Goal: Task Accomplishment & Management: Manage account settings

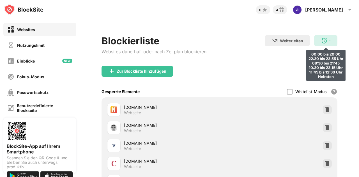
click at [321, 39] on img at bounding box center [324, 40] width 7 height 7
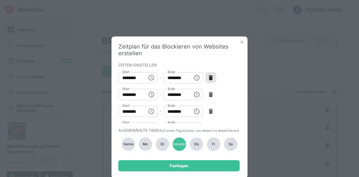
click at [209, 75] on img at bounding box center [211, 78] width 6 height 6
type input "********"
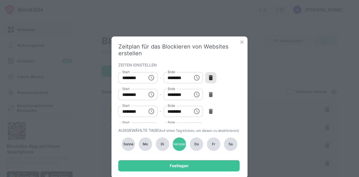
type input "********"
click at [209, 75] on img at bounding box center [211, 78] width 6 height 6
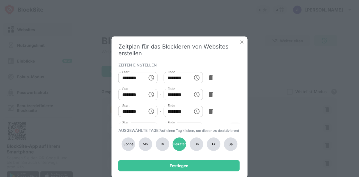
type input "********"
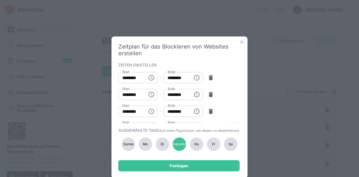
type input "********"
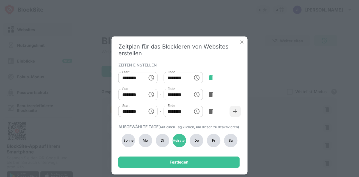
click at [209, 75] on img at bounding box center [211, 78] width 6 height 6
type input "********"
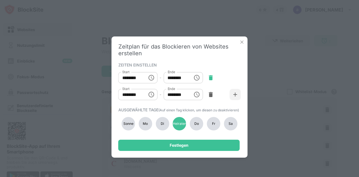
click at [209, 75] on img at bounding box center [211, 78] width 6 height 6
type input "********"
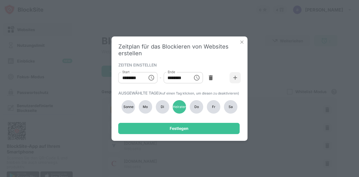
click at [209, 75] on img at bounding box center [211, 78] width 6 height 6
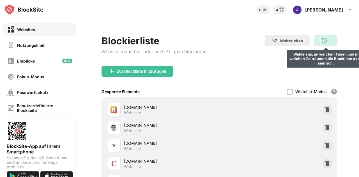
click at [320, 40] on div ": Wähle aus, an welchen Tagen und in welchen Zeiträumen die Blockliste aktiv se…" at bounding box center [325, 40] width 23 height 11
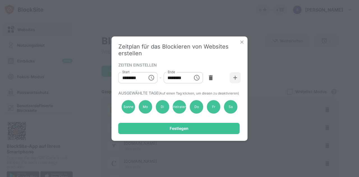
click at [152, 78] on icon "Wählen Sie die Uhrzeit, die ausgewählte Uhrzeit ist 10:00 Uhr" at bounding box center [152, 77] width 2 height 3
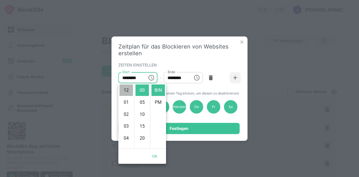
click at [127, 89] on font "12" at bounding box center [126, 89] width 5 height 5
type input "********"
click at [157, 87] on font "BIN" at bounding box center [157, 89] width 7 height 5
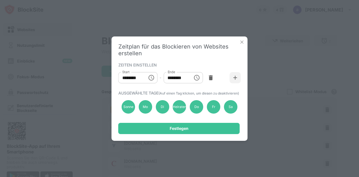
click at [198, 78] on icon "Wählen Sie die Uhrzeit. Die ausgewählte Uhrzeit ist 13:00 Uhr." at bounding box center [196, 77] width 7 height 7
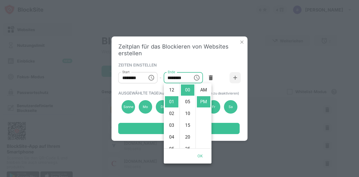
scroll to position [12, 0]
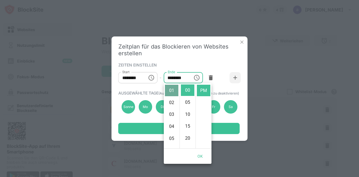
click at [171, 90] on font "01" at bounding box center [171, 90] width 5 height 5
click at [171, 118] on font "09" at bounding box center [171, 118] width 5 height 5
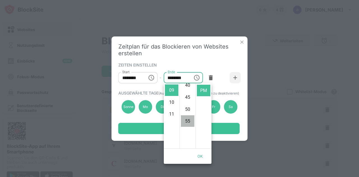
click at [188, 119] on font "55" at bounding box center [187, 120] width 5 height 5
type input "********"
click at [203, 89] on font "PM" at bounding box center [203, 90] width 7 height 5
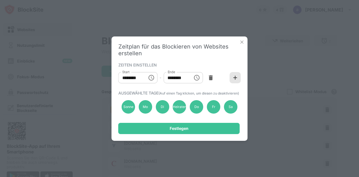
click at [234, 77] on img at bounding box center [235, 78] width 6 height 6
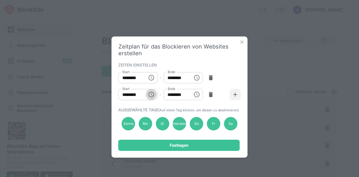
click at [152, 94] on icon "Wählen Sie die Uhrzeit, die ausgewählte Uhrzeit ist 10:00 Uhr" at bounding box center [151, 94] width 7 height 7
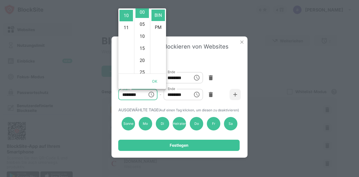
scroll to position [0, 0]
click at [158, 27] on font "PM" at bounding box center [158, 27] width 7 height 5
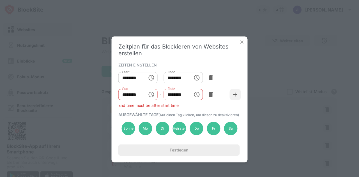
scroll to position [12, 0]
click at [151, 93] on icon "Choose time, selected time is 10:00 PM" at bounding box center [151, 94] width 7 height 7
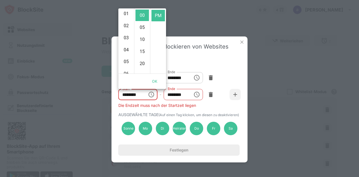
scroll to position [0, 0]
click at [126, 26] on font "01" at bounding box center [126, 27] width 5 height 5
type input "********"
click at [141, 14] on font "00" at bounding box center [142, 15] width 5 height 5
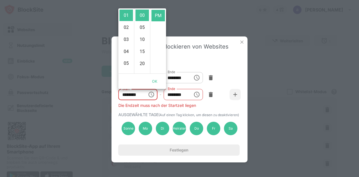
click at [197, 94] on icon "Wählen Sie die Uhrzeit. Die ausgewählte Uhrzeit ist 13:00 Uhr." at bounding box center [196, 94] width 7 height 7
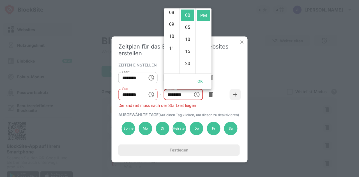
scroll to position [100, 0]
click at [170, 47] on font "11" at bounding box center [171, 47] width 5 height 5
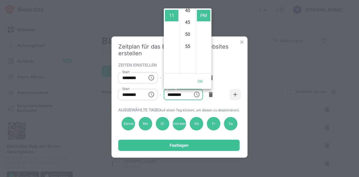
scroll to position [105, 0]
click at [187, 42] on font "55" at bounding box center [187, 42] width 5 height 5
type input "********"
click at [200, 79] on font "OK" at bounding box center [200, 81] width 6 height 4
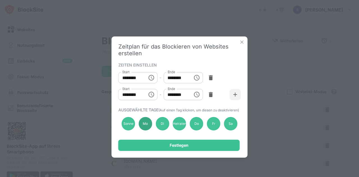
click at [146, 126] on font "Mo" at bounding box center [145, 123] width 5 height 4
click at [126, 126] on font "Sonne" at bounding box center [128, 123] width 10 height 4
click at [163, 126] on font "Di" at bounding box center [162, 123] width 3 height 4
click at [181, 126] on font "Heiraten" at bounding box center [180, 123] width 14 height 4
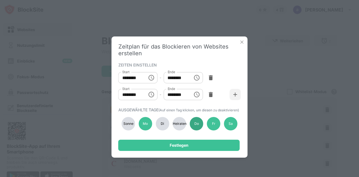
click at [193, 129] on div "Do" at bounding box center [196, 123] width 13 height 13
click at [228, 126] on font "Sa" at bounding box center [230, 123] width 4 height 4
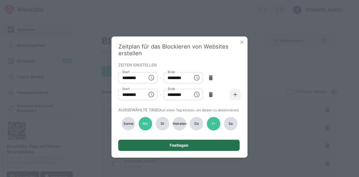
click at [174, 147] on font "Festlegen" at bounding box center [179, 145] width 19 height 5
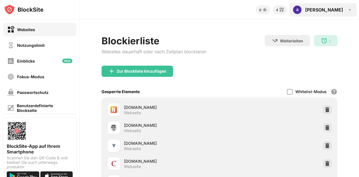
click at [333, 10] on font "andrea" at bounding box center [324, 10] width 38 height 6
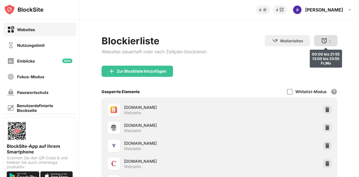
click at [321, 40] on img at bounding box center [324, 40] width 7 height 7
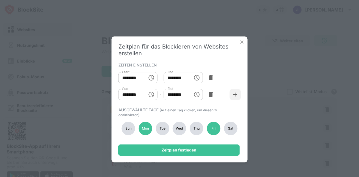
type input "********"
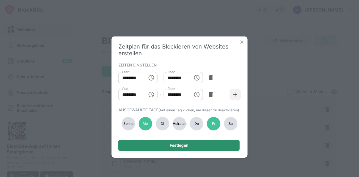
click at [174, 147] on font "Festlegen" at bounding box center [179, 145] width 19 height 5
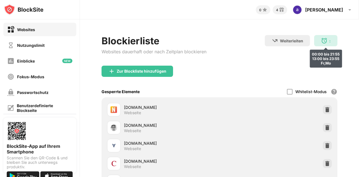
click at [315, 44] on div ": 00:00 bis 21:55 13:00 bis 23:55 Fr,Mo" at bounding box center [325, 40] width 23 height 11
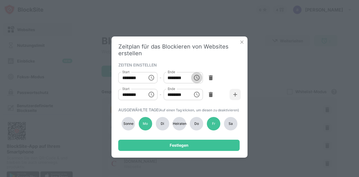
click at [196, 78] on icon "Wählen Sie die Uhrzeit. Die ausgewählte Uhrzeit ist 21:55 Uhr." at bounding box center [196, 77] width 7 height 7
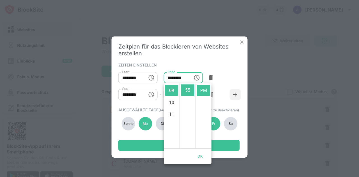
scroll to position [0, 0]
click at [203, 90] on font "BIN" at bounding box center [203, 89] width 7 height 5
type input "********"
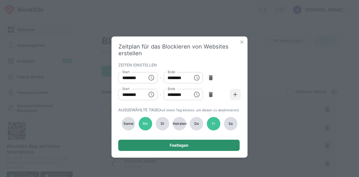
click at [179, 147] on font "Festlegen" at bounding box center [179, 145] width 19 height 5
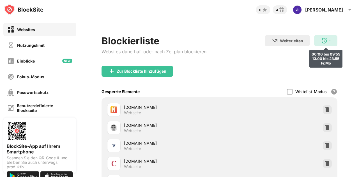
click at [323, 40] on div ": 00:00 bis 09:55 13:00 bis 23:55 Fr,Mo" at bounding box center [325, 40] width 23 height 11
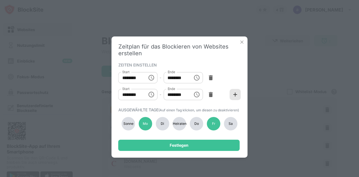
click at [235, 94] on img at bounding box center [235, 95] width 6 height 6
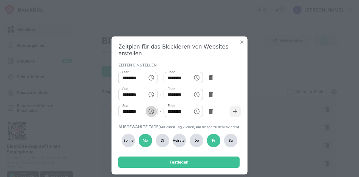
click at [151, 112] on icon "Wählen Sie die Uhrzeit, die ausgewählte Uhrzeit ist 10:00 Uhr" at bounding box center [152, 111] width 2 height 3
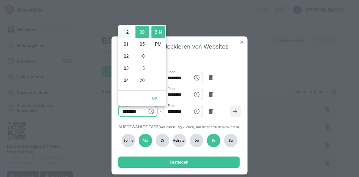
click at [126, 31] on font "12" at bounding box center [126, 31] width 5 height 5
click at [125, 58] on font "08" at bounding box center [126, 58] width 5 height 5
click at [156, 43] on font "PM" at bounding box center [158, 43] width 7 height 5
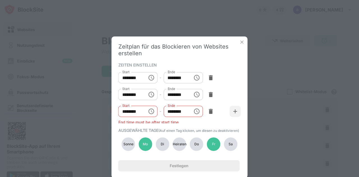
scroll to position [12, 0]
click at [151, 113] on icon "Choose time, selected time is 8:00 PM" at bounding box center [151, 111] width 7 height 7
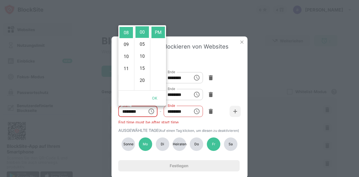
scroll to position [0, 0]
click at [155, 30] on font "BIN" at bounding box center [157, 31] width 7 height 5
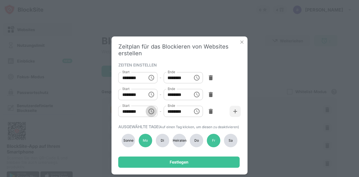
click at [149, 113] on icon "Choose time, selected time is 8:00 AM" at bounding box center [151, 111] width 7 height 7
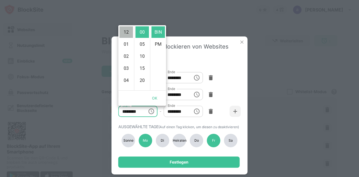
click at [125, 32] on font "12" at bounding box center [126, 31] width 5 height 5
click at [158, 44] on font "PM" at bounding box center [158, 43] width 7 height 5
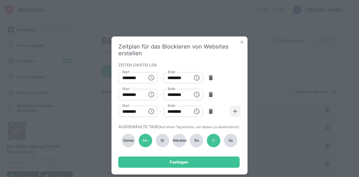
scroll to position [12, 0]
click at [149, 113] on icon "Choose time, selected time is 12:00 PM" at bounding box center [151, 111] width 7 height 7
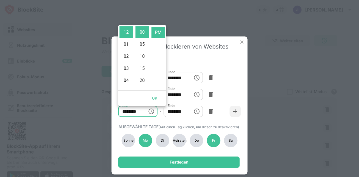
scroll to position [0, 0]
click at [156, 32] on font "BIN" at bounding box center [157, 31] width 7 height 5
type input "********"
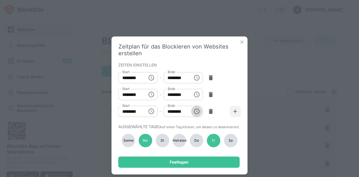
click at [193, 110] on icon "Wählen Sie die Uhrzeit. Die ausgewählte Uhrzeit ist 13:00 Uhr." at bounding box center [196, 111] width 7 height 7
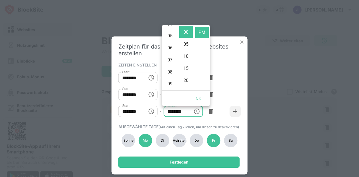
scroll to position [59, 0]
click at [169, 70] on font "08" at bounding box center [169, 68] width 5 height 5
type input "********"
click at [183, 31] on font "00" at bounding box center [185, 31] width 5 height 5
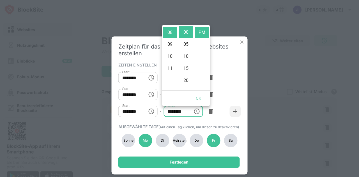
click at [198, 98] on font "OK" at bounding box center [199, 98] width 6 height 4
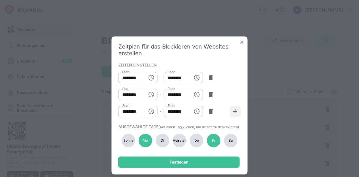
click at [178, 141] on div "Heiraten" at bounding box center [179, 140] width 13 height 13
click at [143, 142] on font "Mo" at bounding box center [145, 140] width 5 height 4
click at [214, 142] on font "Fr" at bounding box center [213, 140] width 3 height 4
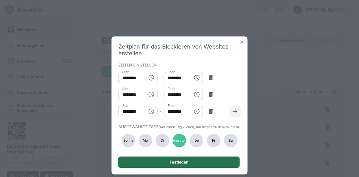
click at [177, 164] on font "Festlegen" at bounding box center [179, 162] width 19 height 5
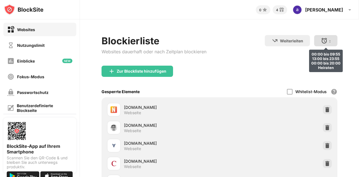
click at [321, 42] on img at bounding box center [324, 40] width 7 height 7
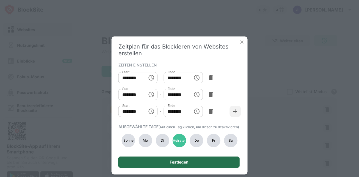
click at [182, 168] on div "Festlegen" at bounding box center [178, 161] width 121 height 11
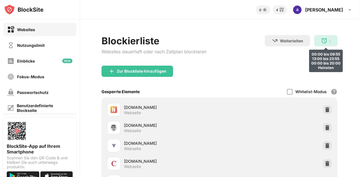
click at [321, 40] on img at bounding box center [324, 40] width 7 height 7
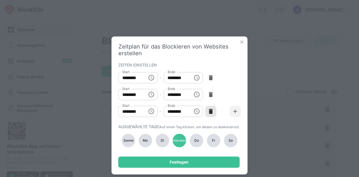
click at [208, 111] on img at bounding box center [211, 111] width 6 height 6
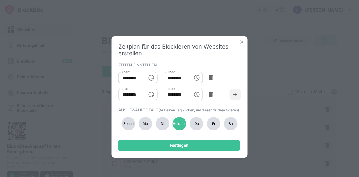
click at [143, 126] on font "Mo" at bounding box center [145, 123] width 5 height 4
click at [217, 128] on div "Fr" at bounding box center [213, 123] width 13 height 13
click at [177, 126] on font "Heiraten" at bounding box center [180, 123] width 14 height 4
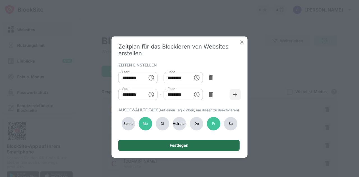
click at [176, 147] on font "Festlegen" at bounding box center [179, 145] width 19 height 5
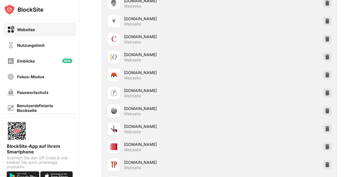
scroll to position [0, 0]
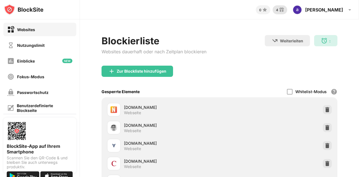
click at [285, 8] on img at bounding box center [281, 9] width 7 height 7
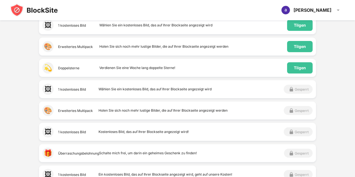
scroll to position [84, 0]
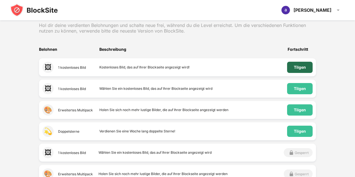
click at [291, 66] on div "Tilgen" at bounding box center [300, 67] width 26 height 11
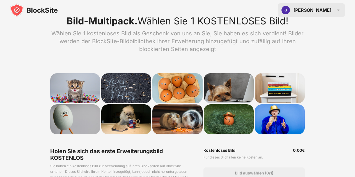
click at [331, 11] on div "andrea andrea Tichy Konto anzeigen Einblicke Belohnungen Einstellungen Unterstü…" at bounding box center [311, 9] width 67 height 13
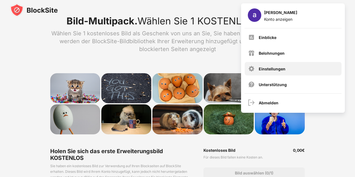
click at [267, 70] on font "Einstellungen" at bounding box center [271, 68] width 27 height 5
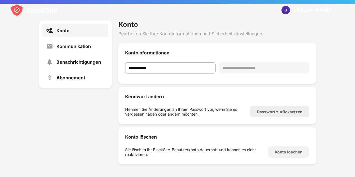
scroll to position [78, 0]
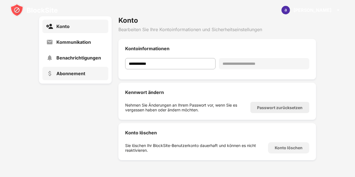
click at [61, 73] on font "Abonnement" at bounding box center [70, 74] width 29 height 6
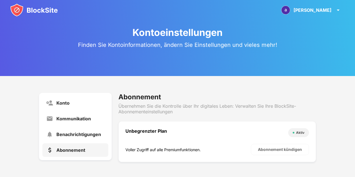
scroll to position [3, 0]
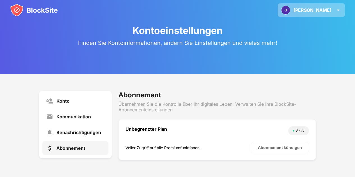
click at [327, 10] on font "andrea" at bounding box center [312, 10] width 38 height 6
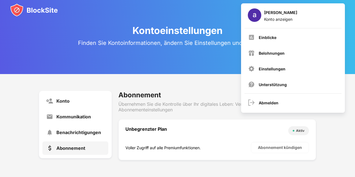
click at [327, 10] on div "andrea Tichy Konto anzeigen" at bounding box center [292, 16] width 97 height 18
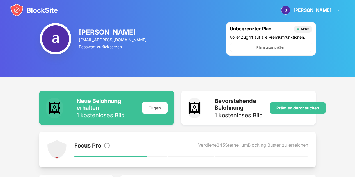
click at [36, 11] on img at bounding box center [34, 9] width 48 height 13
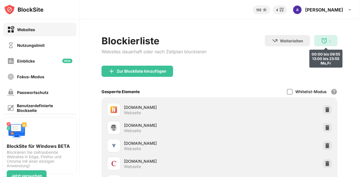
click at [329, 41] on font ":" at bounding box center [329, 40] width 1 height 5
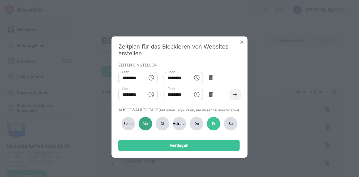
click at [144, 126] on font "Mo" at bounding box center [145, 123] width 5 height 4
click at [213, 126] on font "Fr" at bounding box center [213, 123] width 3 height 4
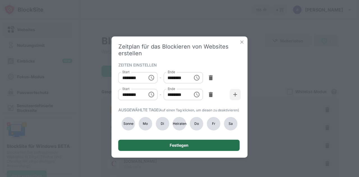
click at [175, 147] on font "Festlegen" at bounding box center [179, 145] width 19 height 5
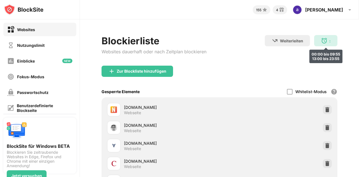
click at [320, 41] on div ": 00:00 bis 09:55 13:00 bis 23:55" at bounding box center [325, 40] width 23 height 11
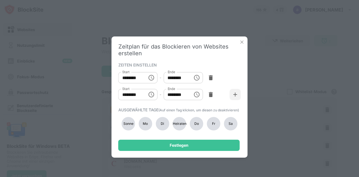
click at [145, 126] on font "Mo" at bounding box center [145, 123] width 5 height 4
click at [214, 126] on font "Fr" at bounding box center [213, 123] width 3 height 4
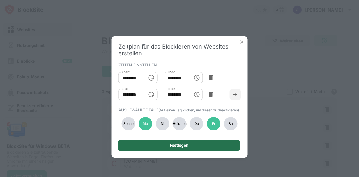
click at [178, 147] on font "Festlegen" at bounding box center [179, 145] width 19 height 5
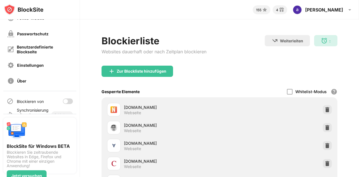
scroll to position [70, 0]
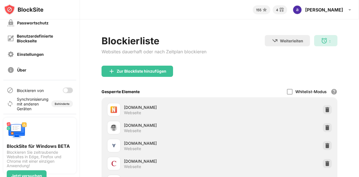
click at [66, 91] on div at bounding box center [68, 90] width 10 height 6
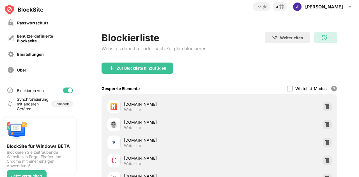
scroll to position [0, 0]
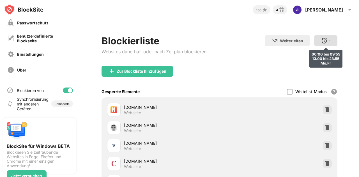
click at [329, 41] on font ":" at bounding box center [329, 40] width 1 height 5
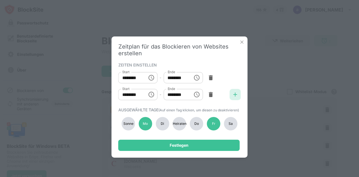
click at [237, 94] on img at bounding box center [235, 95] width 6 height 6
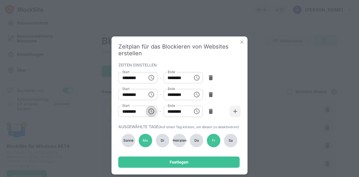
click at [151, 110] on icon "Wählen Sie die Uhrzeit, die ausgewählte Uhrzeit ist 10:00 Uhr" at bounding box center [152, 111] width 2 height 3
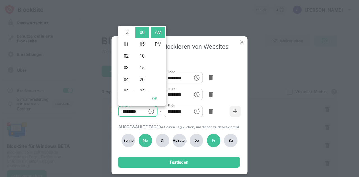
scroll to position [120, 0]
click at [148, 111] on icon "Wählen Sie die Uhrzeit, die ausgewählte Uhrzeit ist 10:00 Uhr" at bounding box center [151, 111] width 7 height 7
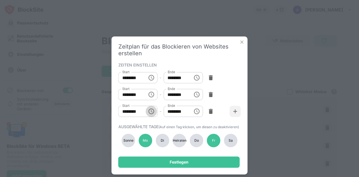
click at [148, 111] on icon "Wählen Sie die Uhrzeit, die ausgewählte Uhrzeit ist 10:00 Uhr" at bounding box center [151, 111] width 7 height 7
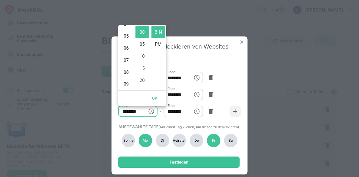
scroll to position [0, 0]
click at [125, 32] on font "12" at bounding box center [126, 31] width 5 height 5
type input "********"
click at [155, 98] on font "OK" at bounding box center [155, 98] width 6 height 4
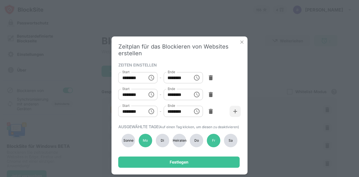
click at [196, 78] on icon "Wählen Sie die Uhrzeit, die ausgewählte Uhrzeit ist 9:55 Uhr" at bounding box center [197, 77] width 2 height 3
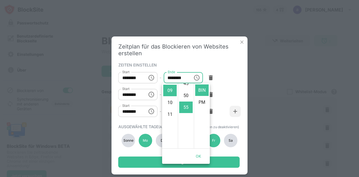
scroll to position [126, 0]
click at [218, 61] on div "ZEITEN EINSTELLEN Start ******** Start - Ende ******** Ende Start ******** Star…" at bounding box center [179, 90] width 123 height 59
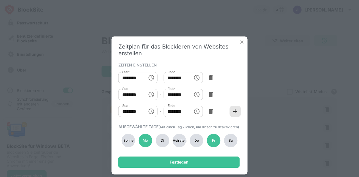
click at [232, 111] on img at bounding box center [235, 111] width 6 height 6
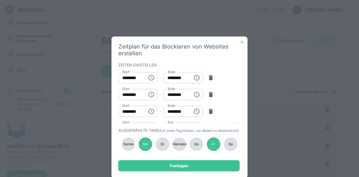
scroll to position [18, 0]
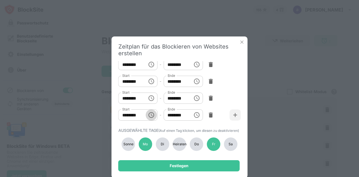
click at [148, 112] on icon "Wählen Sie die Uhrzeit, die ausgewählte Uhrzeit ist 10:00 Uhr" at bounding box center [151, 115] width 6 height 6
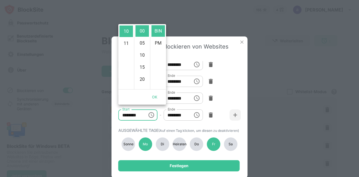
scroll to position [0, 0]
click at [125, 30] on font "12" at bounding box center [126, 30] width 5 height 5
type input "********"
click at [158, 29] on font "BIN" at bounding box center [157, 30] width 7 height 5
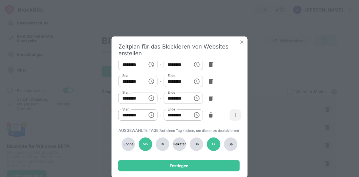
click at [194, 112] on icon "Wählen Sie die Uhrzeit. Die ausgewählte Uhrzeit ist 13:00 Uhr." at bounding box center [196, 115] width 7 height 7
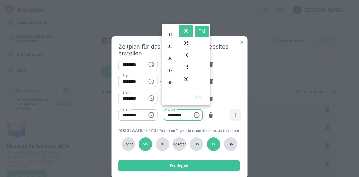
scroll to position [45, 0]
click at [168, 82] on font "08" at bounding box center [169, 81] width 5 height 5
type input "********"
click at [204, 31] on font "PM" at bounding box center [201, 31] width 7 height 5
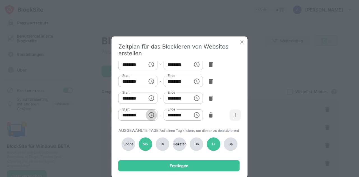
click at [149, 112] on icon "Choose time, selected time is 12:00 AM" at bounding box center [151, 115] width 7 height 7
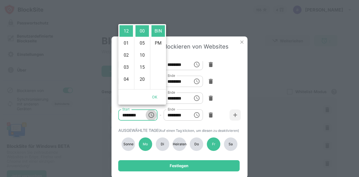
click at [149, 112] on icon "Choose time, selected time is 12:00 AM" at bounding box center [151, 115] width 7 height 7
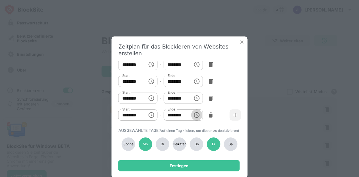
click at [195, 112] on icon "Choose time, selected time is 8:00 PM" at bounding box center [196, 115] width 7 height 7
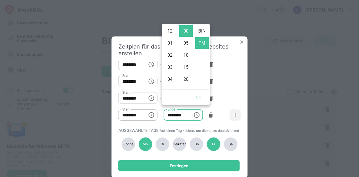
scroll to position [12, 0]
click at [195, 112] on icon "Choose time, selected time is 8:00 PM" at bounding box center [196, 115] width 7 height 7
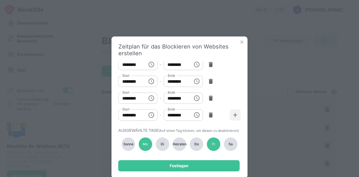
click at [177, 145] on font "Heiraten" at bounding box center [180, 144] width 14 height 4
click at [232, 112] on img at bounding box center [235, 115] width 6 height 6
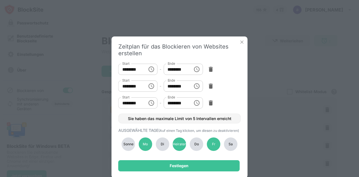
scroll to position [47, 0]
click at [150, 100] on icon "Wählen Sie die Uhrzeit, die ausgewählte Uhrzeit ist 10:00 Uhr" at bounding box center [151, 103] width 7 height 7
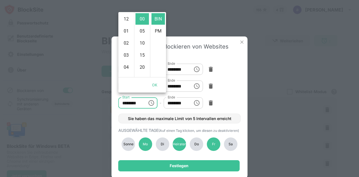
scroll to position [120, 0]
click at [161, 30] on font "PM" at bounding box center [158, 30] width 7 height 5
type input "********"
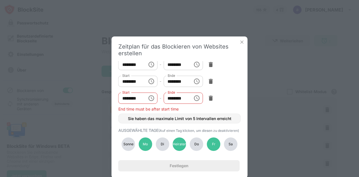
scroll to position [12, 0]
click at [194, 98] on icon "Wählen Sie die Uhrzeit. Die ausgewählte Uhrzeit ist 13:00 Uhr." at bounding box center [196, 98] width 7 height 7
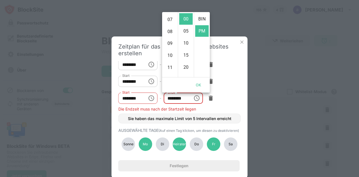
scroll to position [95, 0]
click at [170, 55] on font "11" at bounding box center [169, 56] width 5 height 5
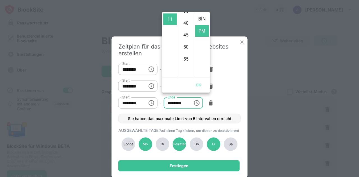
scroll to position [95, 0]
click at [184, 57] on font "55" at bounding box center [185, 55] width 5 height 5
type input "********"
click at [196, 86] on font "OK" at bounding box center [199, 85] width 6 height 4
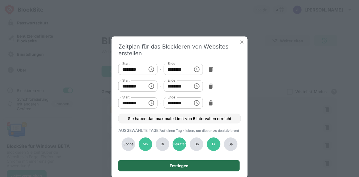
click at [174, 168] on div "Festlegen" at bounding box center [178, 165] width 121 height 11
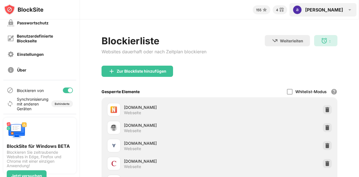
click at [334, 10] on font "andrea" at bounding box center [324, 10] width 38 height 6
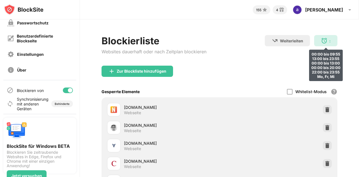
click at [323, 40] on div ": 00:00 bis 09:55 13:00 bis 23:55 00:00 bis 13:00 00:00 bis 20:00 22:00 bis 23:…" at bounding box center [325, 40] width 23 height 11
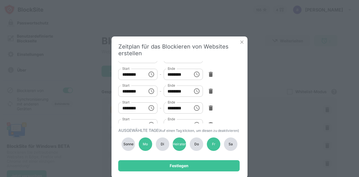
scroll to position [22, 0]
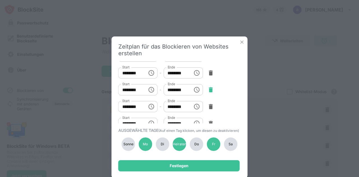
click at [209, 88] on img at bounding box center [211, 90] width 6 height 6
type input "********"
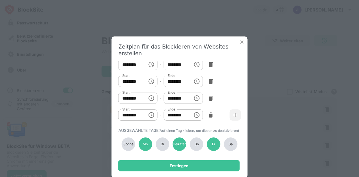
scroll to position [18, 0]
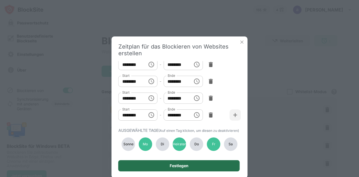
click at [184, 166] on font "Festlegen" at bounding box center [179, 165] width 19 height 5
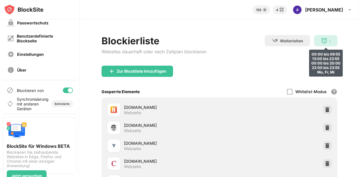
click at [329, 41] on font ":" at bounding box center [329, 40] width 1 height 5
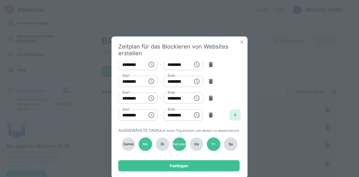
click at [232, 112] on img at bounding box center [235, 115] width 6 height 6
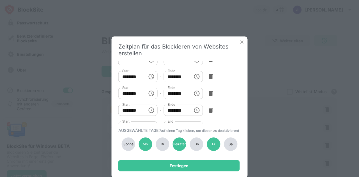
scroll to position [47, 0]
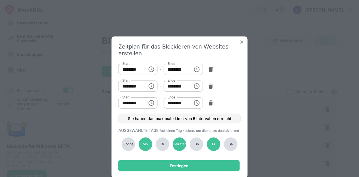
click at [151, 101] on icon "Wählen Sie die Uhrzeit, die ausgewählte Uhrzeit ist 10:00 Uhr" at bounding box center [152, 102] width 2 height 3
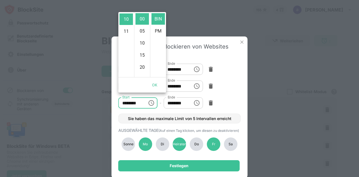
scroll to position [0, 0]
click at [126, 17] on font "12" at bounding box center [126, 18] width 5 height 5
type input "********"
click at [156, 84] on font "OK" at bounding box center [155, 85] width 6 height 4
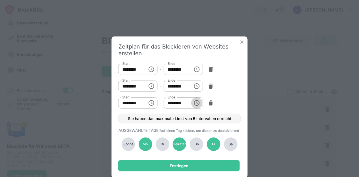
click at [193, 100] on icon "Wählen Sie die Uhrzeit. Die ausgewählte Uhrzeit ist 13:00 Uhr." at bounding box center [196, 103] width 7 height 7
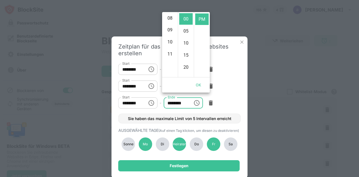
scroll to position [102, 0]
click at [170, 48] on font "11" at bounding box center [169, 48] width 5 height 5
click at [186, 49] on font "55" at bounding box center [185, 49] width 5 height 5
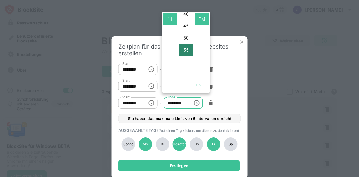
type input "********"
click at [199, 83] on font "OK" at bounding box center [199, 85] width 6 height 4
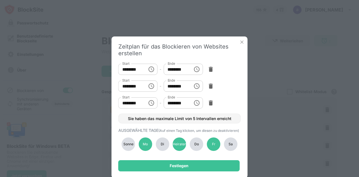
click at [126, 143] on font "Sonne" at bounding box center [128, 144] width 10 height 4
click at [164, 143] on font "Di" at bounding box center [162, 144] width 3 height 4
click at [197, 142] on font "Do" at bounding box center [196, 144] width 4 height 4
click at [232, 143] on font "Sa" at bounding box center [230, 144] width 4 height 4
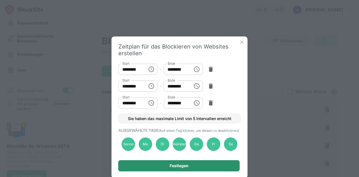
click at [185, 165] on font "Festlegen" at bounding box center [179, 165] width 19 height 5
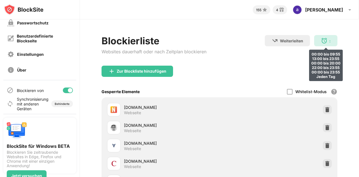
click at [329, 40] on font ":" at bounding box center [329, 40] width 1 height 5
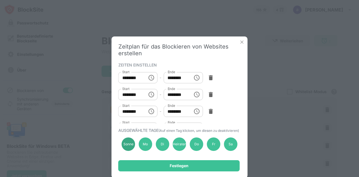
click at [123, 147] on div "Sonne" at bounding box center [128, 143] width 13 height 13
click at [161, 145] on font "Di" at bounding box center [162, 144] width 3 height 4
click at [195, 143] on font "Do" at bounding box center [196, 144] width 4 height 4
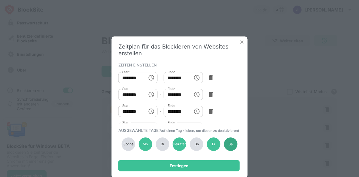
click at [233, 143] on div "Sa" at bounding box center [230, 143] width 13 height 13
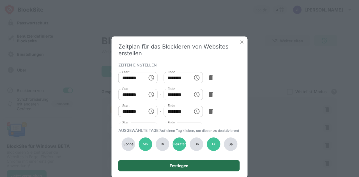
click at [177, 167] on font "Festlegen" at bounding box center [179, 165] width 19 height 5
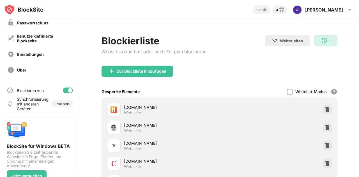
click at [63, 91] on div at bounding box center [68, 90] width 10 height 6
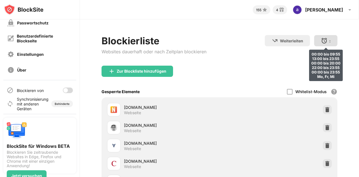
click at [321, 41] on img at bounding box center [324, 40] width 7 height 7
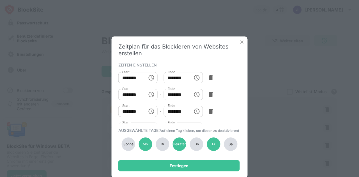
click at [127, 147] on div "Sonne" at bounding box center [128, 143] width 13 height 13
click at [161, 146] on div "Di" at bounding box center [162, 143] width 13 height 13
click at [197, 145] on font "Do" at bounding box center [196, 144] width 4 height 4
click at [235, 144] on div "Sa" at bounding box center [230, 143] width 13 height 13
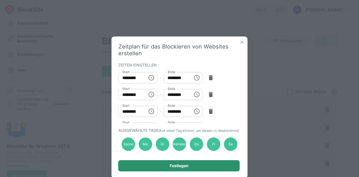
click at [176, 167] on font "Festlegen" at bounding box center [179, 165] width 19 height 5
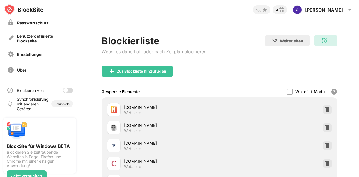
click at [67, 89] on div at bounding box center [68, 90] width 10 height 6
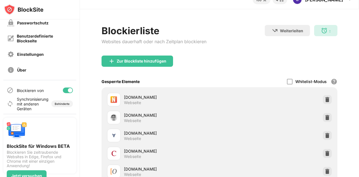
scroll to position [13, 0]
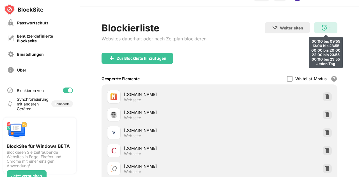
click at [321, 29] on img at bounding box center [324, 27] width 7 height 7
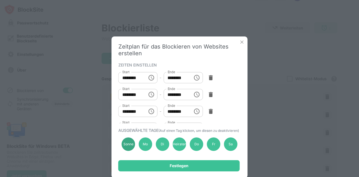
click at [127, 141] on div "Sonne" at bounding box center [128, 143] width 13 height 13
click at [161, 141] on div "Di" at bounding box center [162, 143] width 13 height 13
click at [198, 142] on font "Do" at bounding box center [196, 144] width 4 height 4
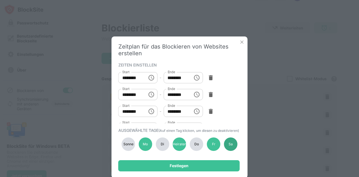
click at [232, 143] on font "Sa" at bounding box center [230, 144] width 4 height 4
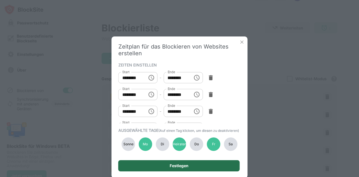
click at [175, 165] on font "Festlegen" at bounding box center [179, 165] width 19 height 5
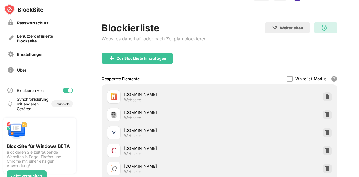
click at [63, 91] on div at bounding box center [68, 90] width 10 height 6
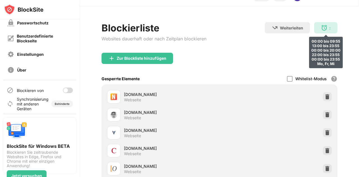
click at [321, 28] on img at bounding box center [324, 27] width 7 height 7
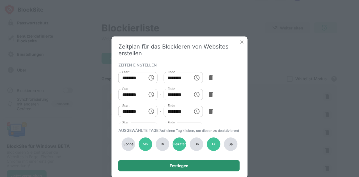
click at [174, 167] on font "Festlegen" at bounding box center [179, 165] width 19 height 5
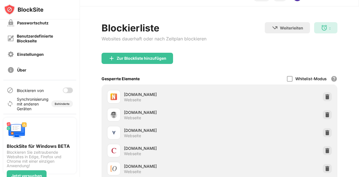
click at [64, 89] on div at bounding box center [68, 90] width 10 height 6
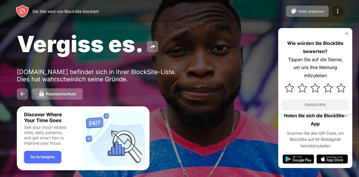
click at [335, 11] on img at bounding box center [337, 11] width 7 height 7
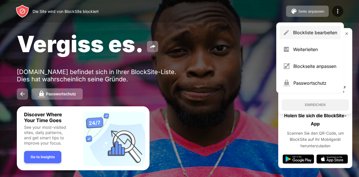
click at [316, 34] on font "Blockliste bearbeiten" at bounding box center [315, 33] width 44 height 6
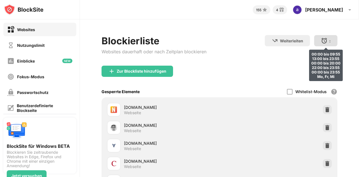
click at [321, 42] on img at bounding box center [324, 40] width 7 height 7
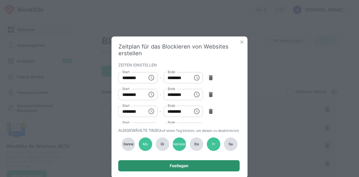
click at [185, 168] on font "Festlegen" at bounding box center [179, 165] width 19 height 5
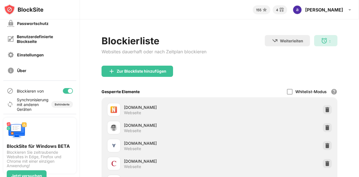
scroll to position [47, 0]
